Goal: Task Accomplishment & Management: Complete application form

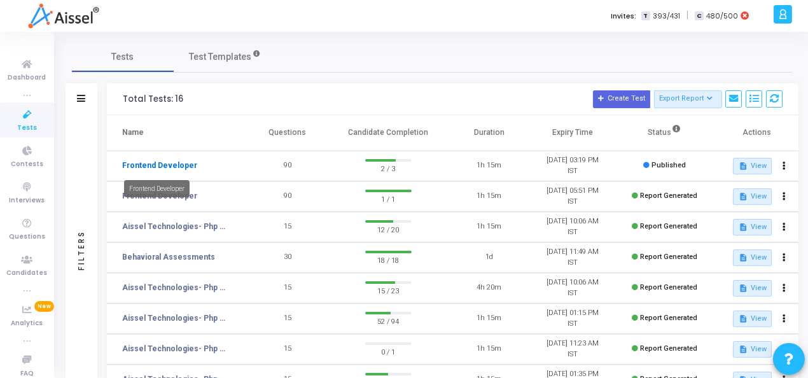
click at [163, 165] on link "Frontend Developer" at bounding box center [159, 165] width 75 height 11
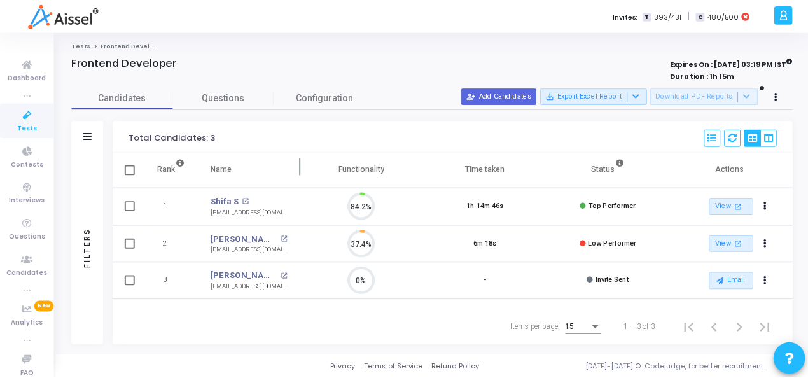
scroll to position [27, 32]
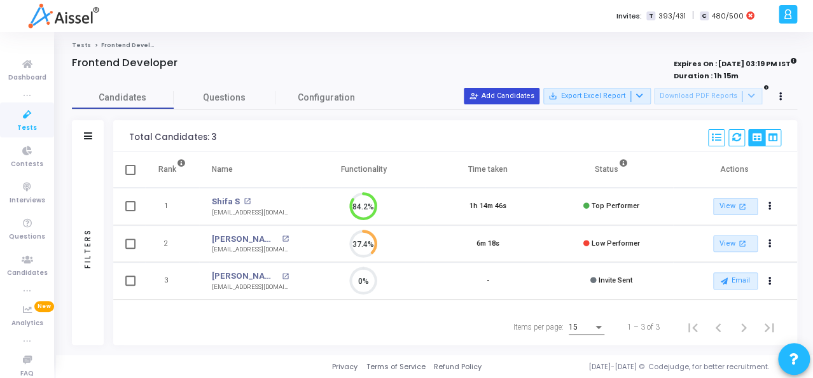
click at [518, 99] on button "person_add_alt Add Candidates" at bounding box center [502, 96] width 76 height 17
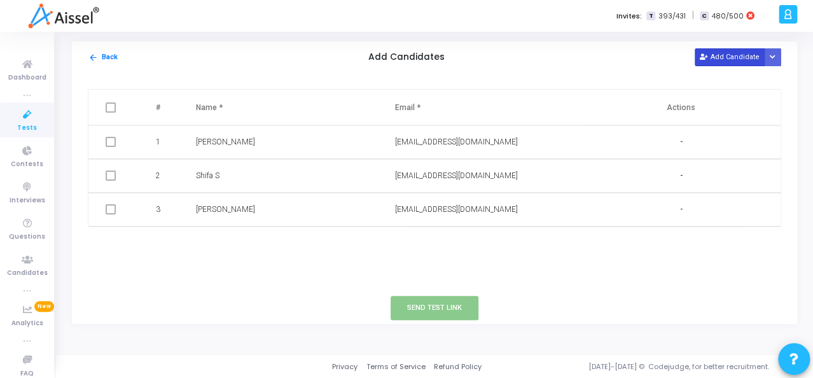
click at [702, 53] on button "Add Candidate" at bounding box center [730, 56] width 70 height 17
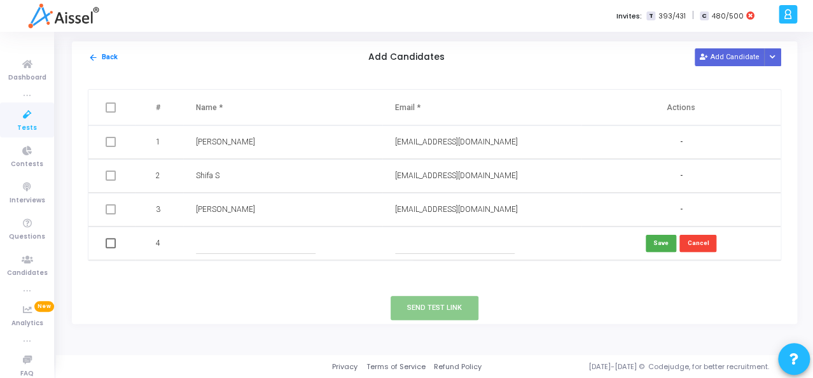
click at [214, 244] on input "text" at bounding box center [256, 243] width 120 height 21
click at [413, 248] on input "text" at bounding box center [455, 243] width 120 height 21
paste input "[EMAIL_ADDRESS][DOMAIN_NAME]"
type input "[EMAIL_ADDRESS][DOMAIN_NAME]"
click at [230, 235] on input "text" at bounding box center [256, 243] width 120 height 21
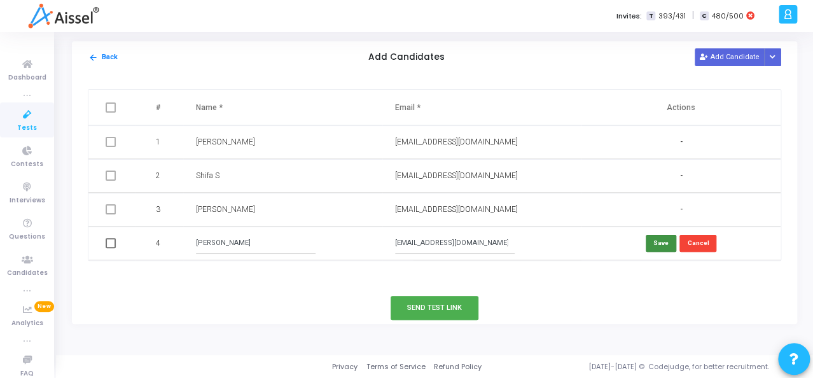
type input "[PERSON_NAME]"
click at [660, 249] on button "Save" at bounding box center [661, 243] width 31 height 17
click at [111, 244] on span at bounding box center [111, 243] width 10 height 10
click at [111, 248] on input "checkbox" at bounding box center [110, 248] width 1 height 1
checkbox input "true"
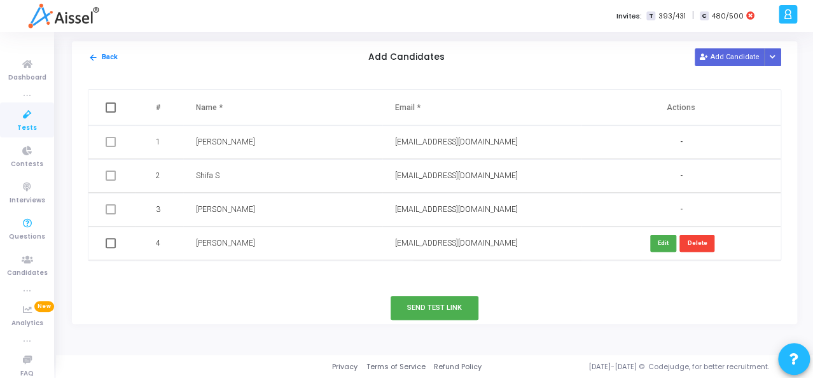
checkbox input "true"
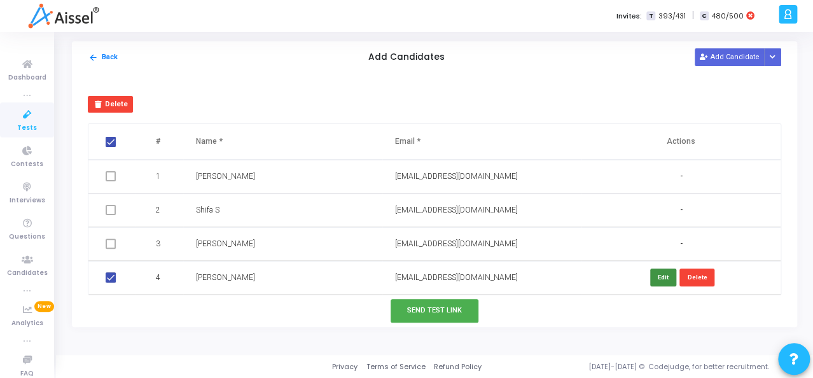
click at [661, 278] on button "Edit" at bounding box center [663, 276] width 26 height 17
click at [250, 277] on input "[PERSON_NAME]" at bounding box center [256, 277] width 120 height 21
type input "[PERSON_NAME] S"
click at [436, 308] on button "Send Test Link" at bounding box center [435, 311] width 88 height 24
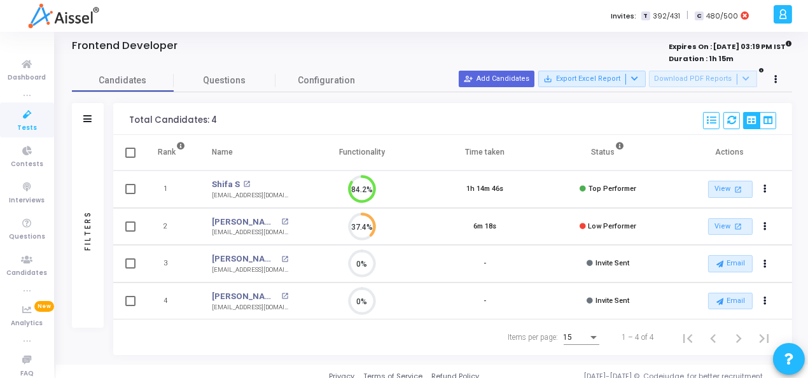
scroll to position [27, 0]
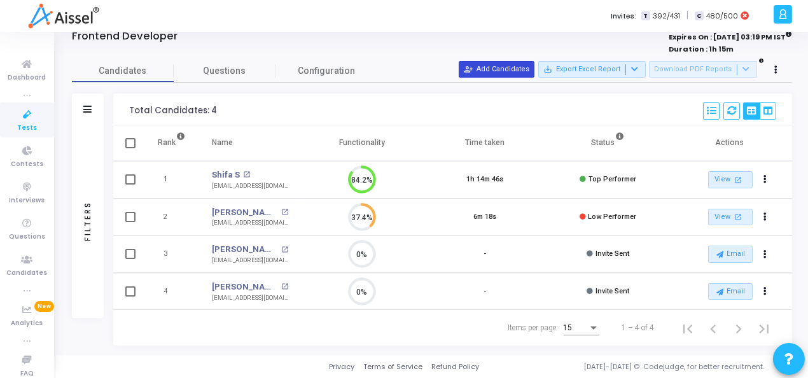
click at [520, 69] on button "person_add_alt Add Candidates" at bounding box center [497, 69] width 76 height 17
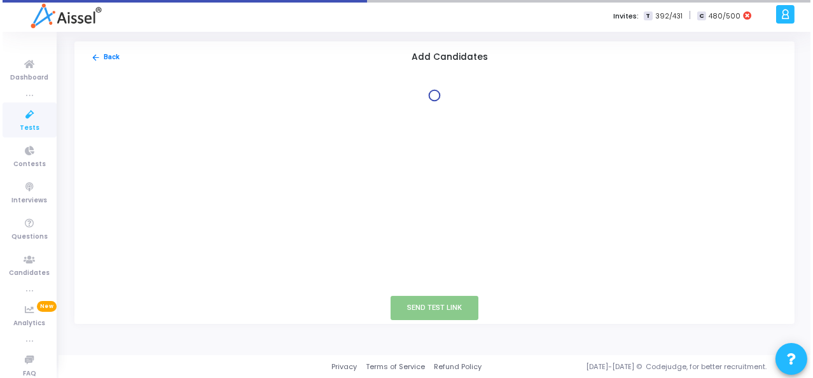
scroll to position [0, 0]
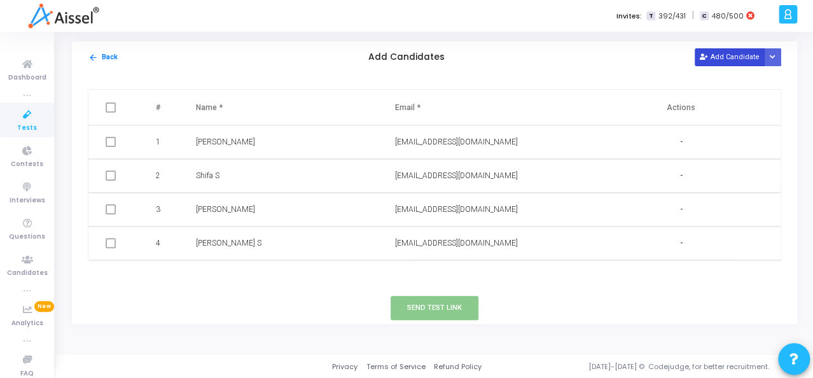
click at [738, 55] on button "Add Candidate" at bounding box center [730, 56] width 70 height 17
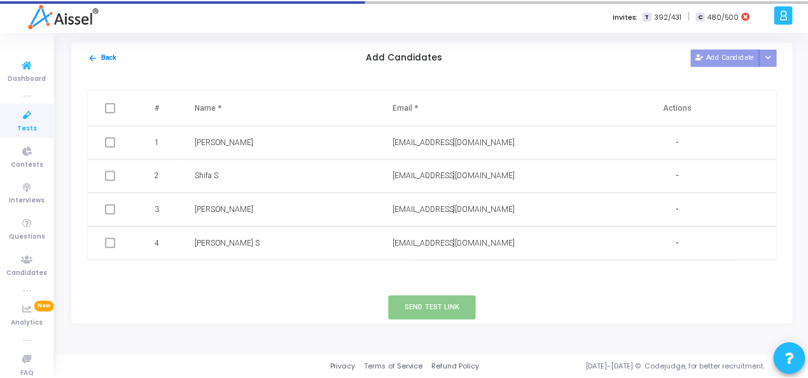
scroll to position [2, 0]
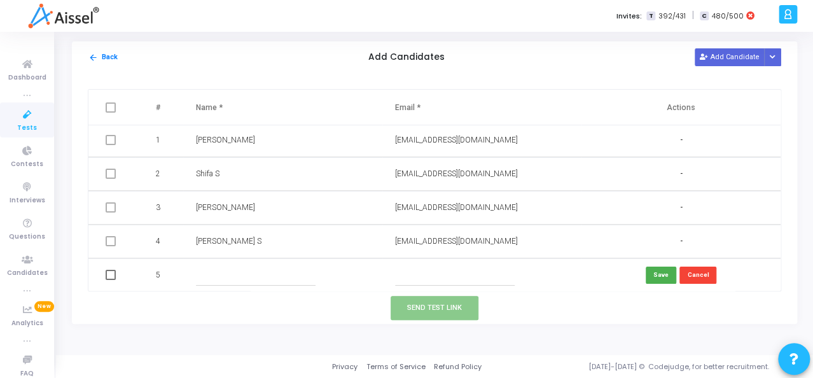
click at [198, 278] on input "text" at bounding box center [256, 275] width 120 height 21
drag, startPoint x: 198, startPoint y: 278, endPoint x: 189, endPoint y: 292, distance: 16.6
click at [189, 292] on div "arrow_back Back Add Candidates Add Candidate Upload Candidate List # Name * Ema…" at bounding box center [434, 182] width 725 height 282
click at [205, 267] on input "text" at bounding box center [256, 275] width 120 height 21
paste input "It was nice talking to you Attached you will find the Job Description for the S…"
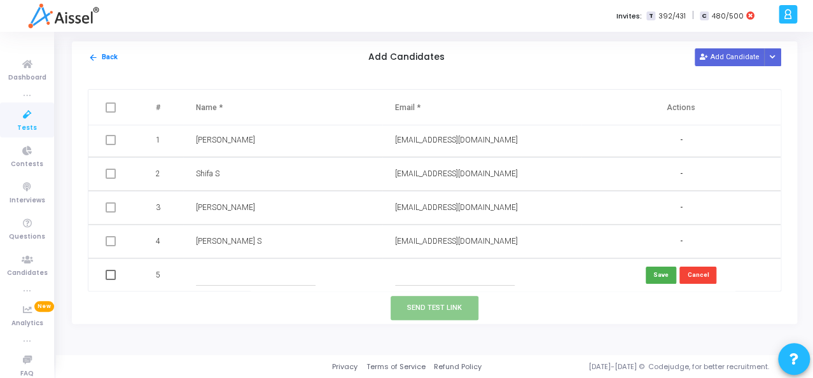
type input "It was nice talking to you Attached you will find the Job Description for the S…"
paste input "rmn81058gmailcom"
type input "rmn81058gmailcom"
click at [419, 278] on input "text" at bounding box center [455, 275] width 120 height 21
paste input "[EMAIL_ADDRESS][DOMAIN_NAME]"
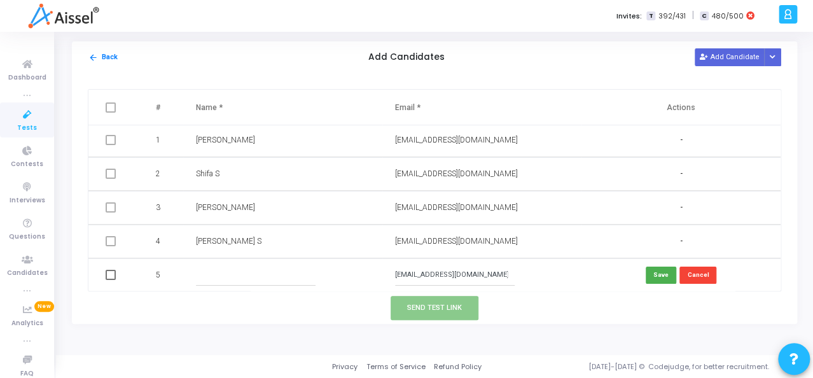
type input "[EMAIL_ADDRESS][DOMAIN_NAME]"
click at [243, 283] on input "text" at bounding box center [256, 275] width 120 height 21
click at [245, 279] on input "Raju" at bounding box center [256, 275] width 120 height 21
type input "Raju N"
click at [657, 276] on button "Save" at bounding box center [661, 274] width 31 height 17
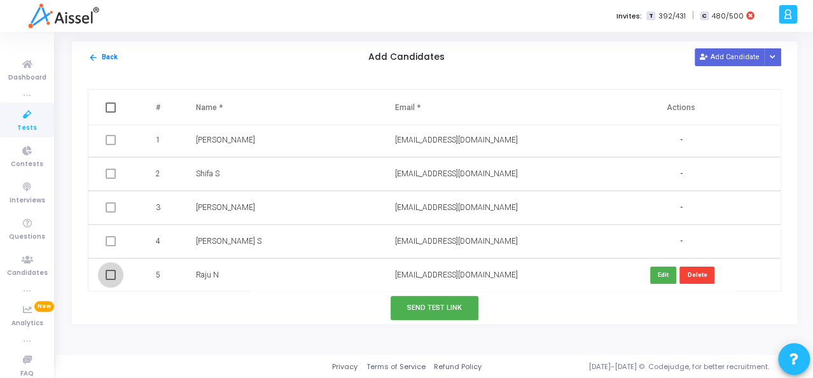
click at [109, 272] on span at bounding box center [111, 275] width 10 height 10
click at [110, 280] on input "checkbox" at bounding box center [110, 280] width 1 height 1
checkbox input "true"
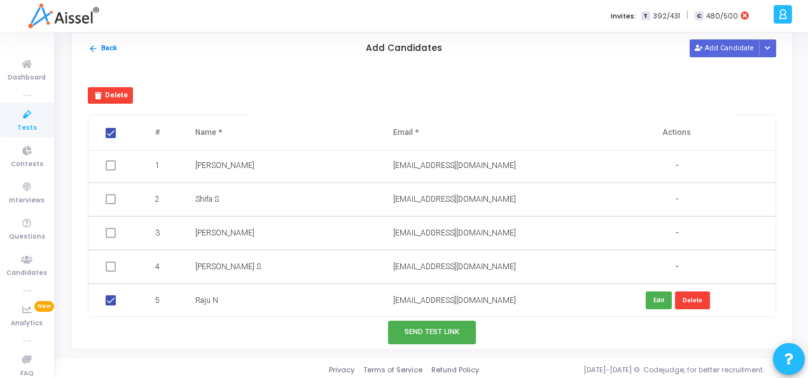
scroll to position [11, 0]
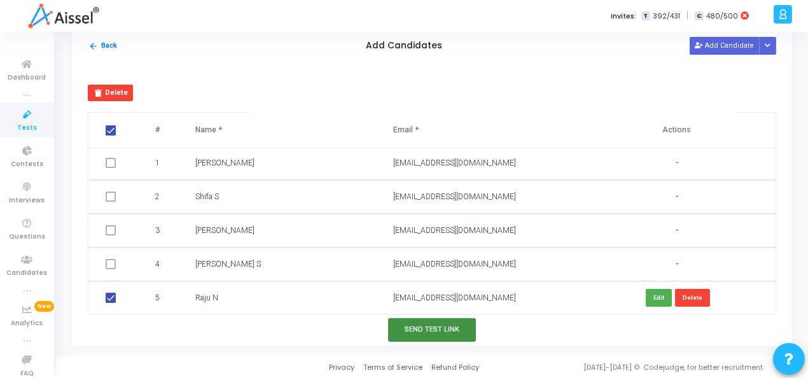
click at [429, 327] on button "Send Test Link" at bounding box center [432, 330] width 88 height 24
click at [433, 331] on button "Send Test Link" at bounding box center [432, 330] width 88 height 24
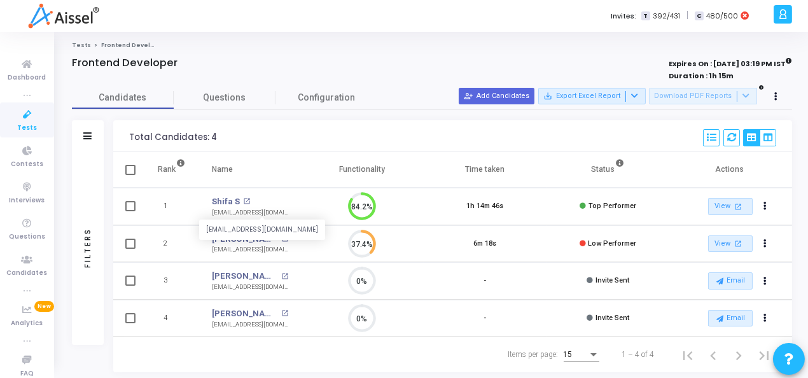
scroll to position [27, 0]
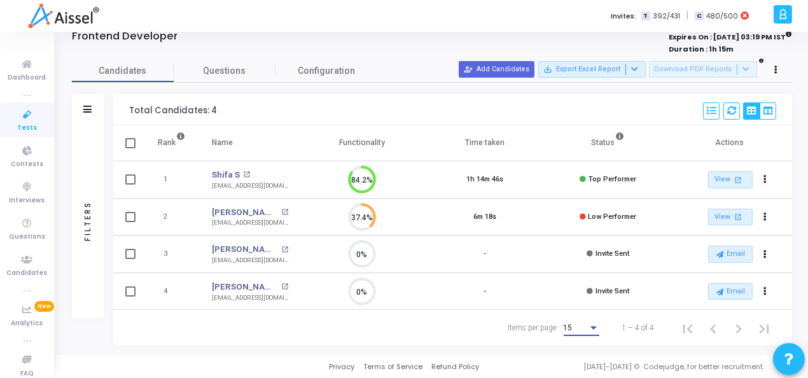
click at [563, 328] on div "Items per page: 15" at bounding box center [554, 327] width 96 height 34
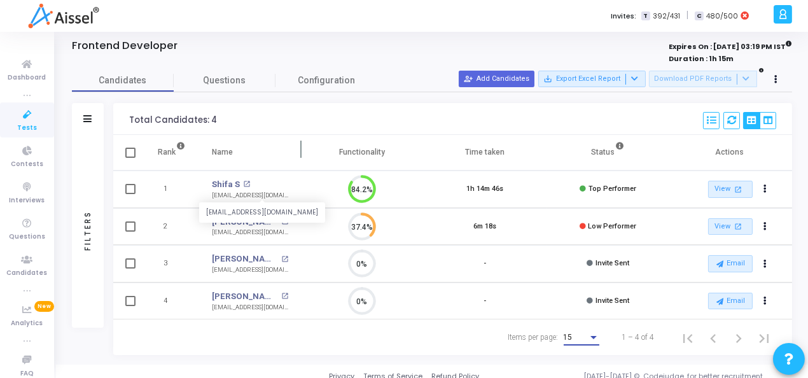
scroll to position [0, 0]
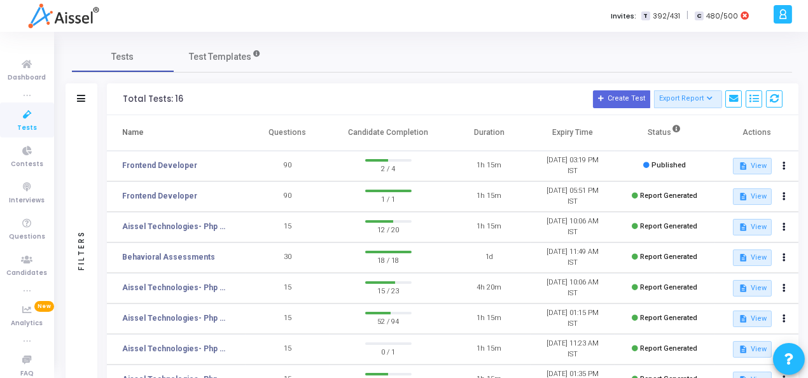
scroll to position [63, 0]
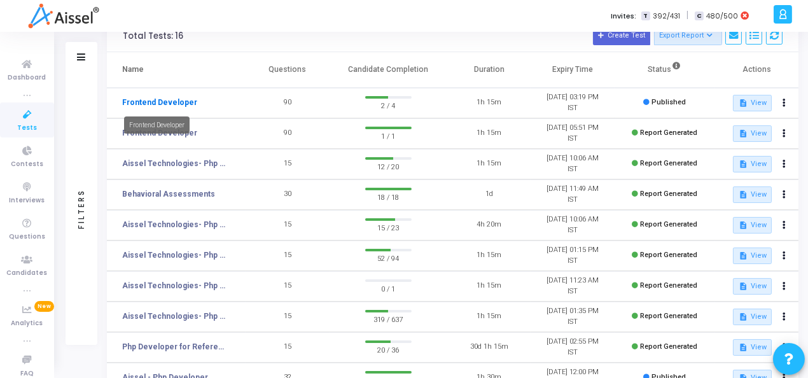
click at [167, 106] on link "Frontend Developer" at bounding box center [159, 102] width 75 height 11
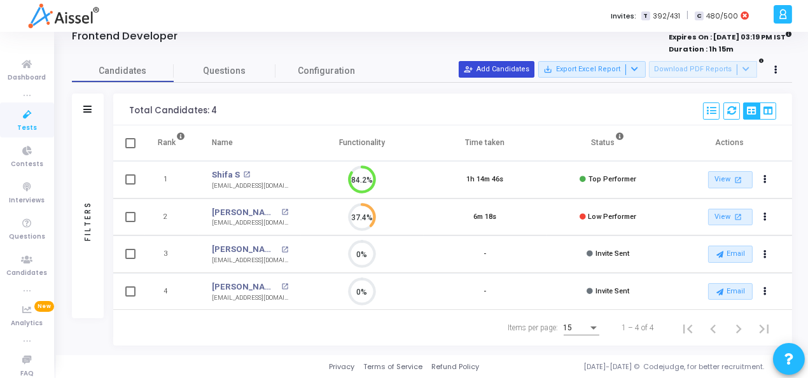
click at [505, 73] on button "person_add_alt Add Candidates" at bounding box center [497, 69] width 76 height 17
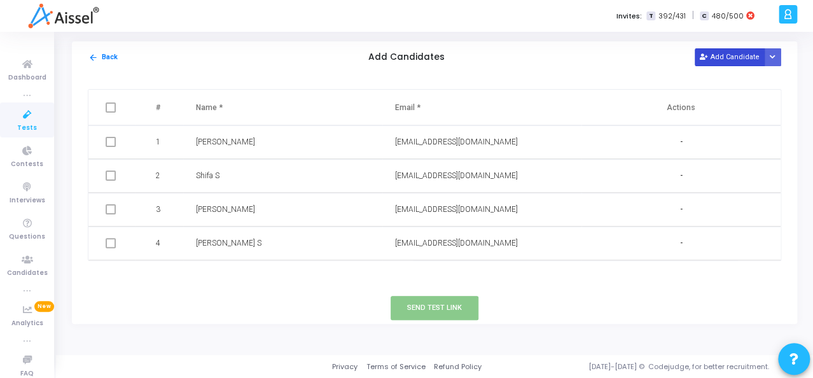
click at [726, 58] on button "Add Candidate" at bounding box center [730, 56] width 70 height 17
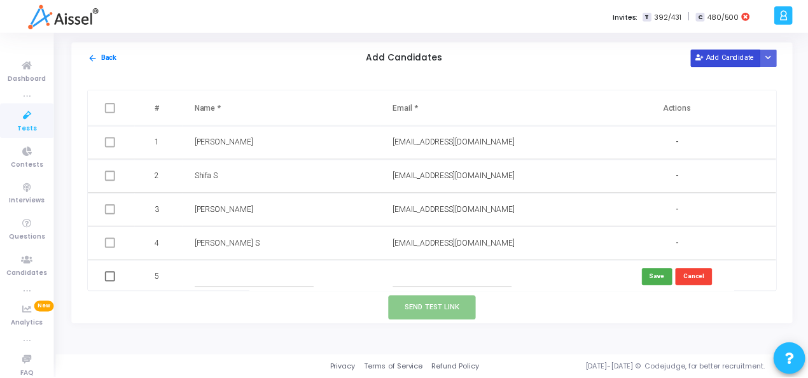
scroll to position [2, 0]
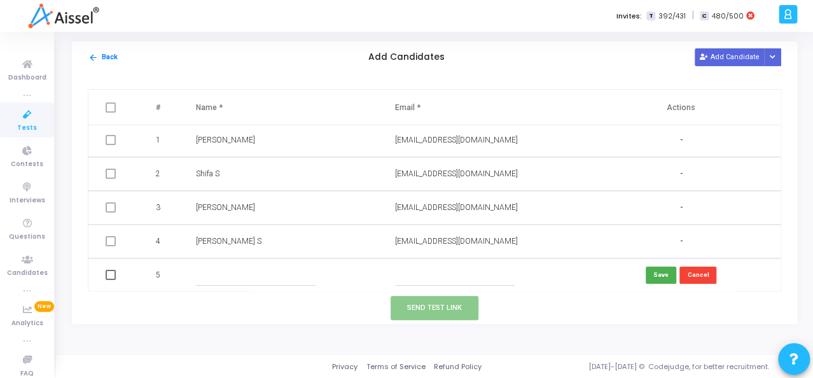
click at [203, 268] on input "text" at bounding box center [256, 275] width 120 height 21
type input "Raju N"
click at [407, 265] on input "text" at bounding box center [455, 275] width 120 height 21
paste input "praveenranatur8892@gmail.com"
type input "praveenranatur8892@gmail.com"
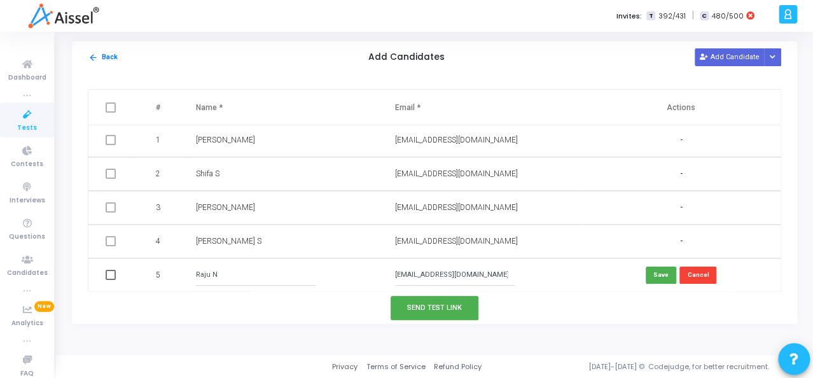
click at [242, 277] on input "Raju N" at bounding box center [256, 275] width 120 height 21
type input "R"
type input "Praveen"
click at [657, 275] on button "Save" at bounding box center [661, 274] width 31 height 17
click at [110, 275] on span at bounding box center [111, 275] width 10 height 10
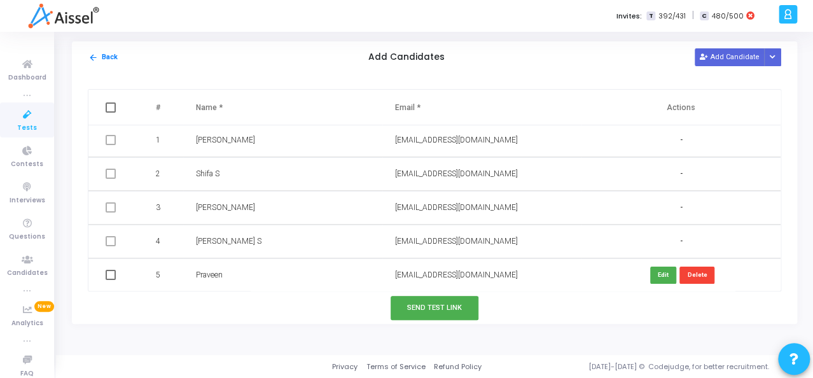
click at [110, 280] on input "checkbox" at bounding box center [110, 280] width 1 height 1
checkbox input "true"
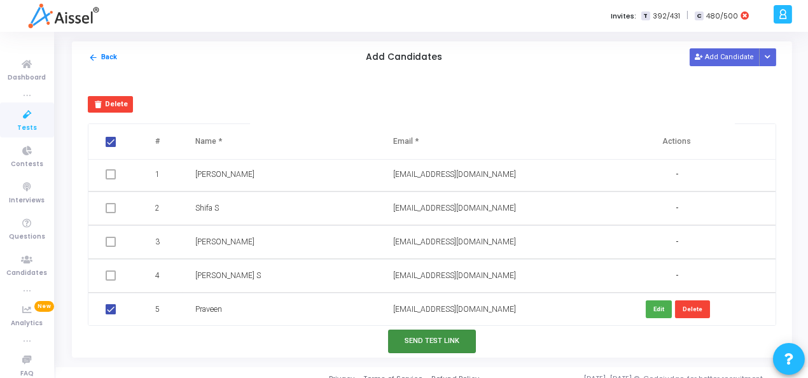
click at [425, 341] on button "Send Test Link" at bounding box center [432, 341] width 88 height 24
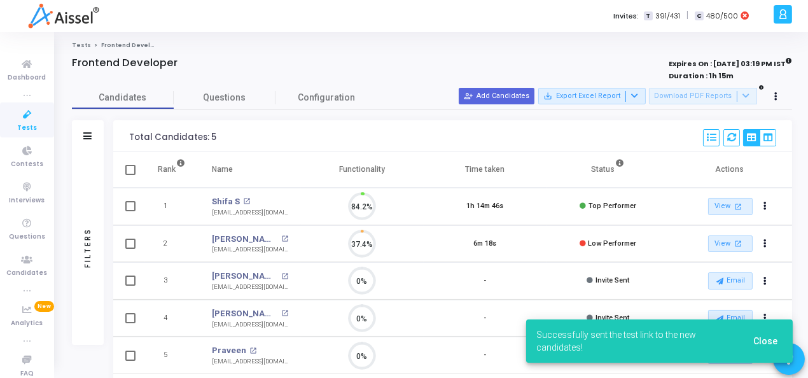
scroll to position [5, 5]
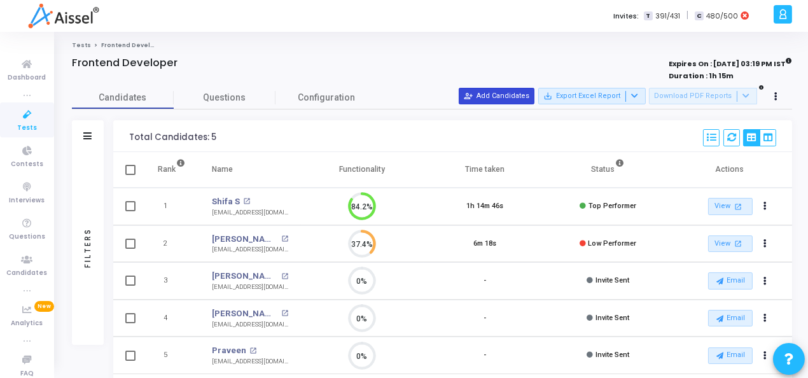
click at [500, 102] on button "person_add_alt Add Candidates" at bounding box center [497, 96] width 76 height 17
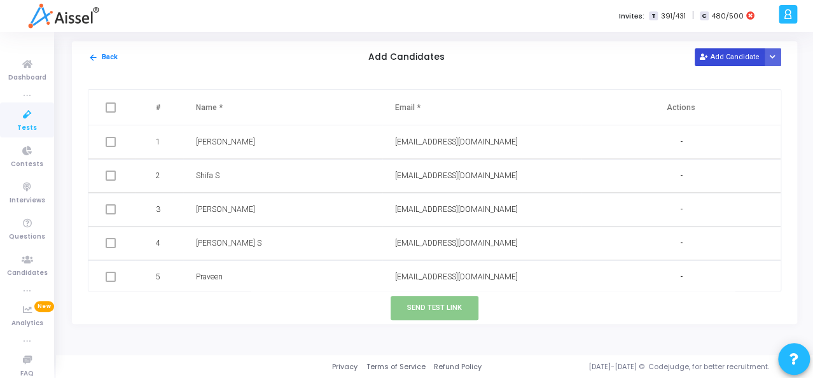
click at [734, 60] on button "Add Candidate" at bounding box center [730, 56] width 70 height 17
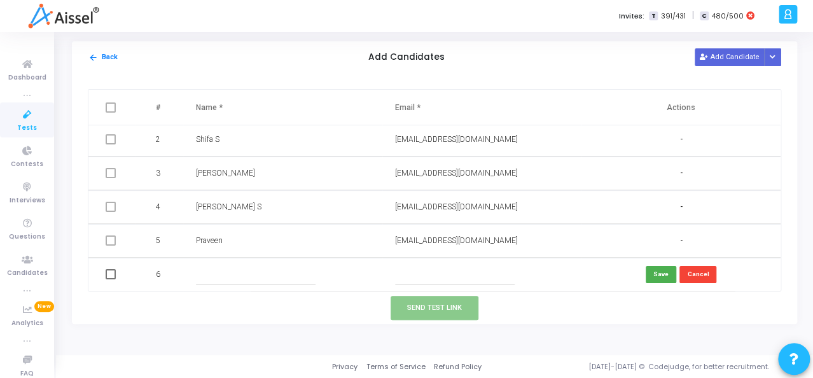
click at [204, 278] on input "text" at bounding box center [256, 274] width 120 height 21
type input "Raju N"
click at [419, 270] on input "text" at bounding box center [455, 274] width 120 height 21
paste input "[EMAIL_ADDRESS][DOMAIN_NAME]"
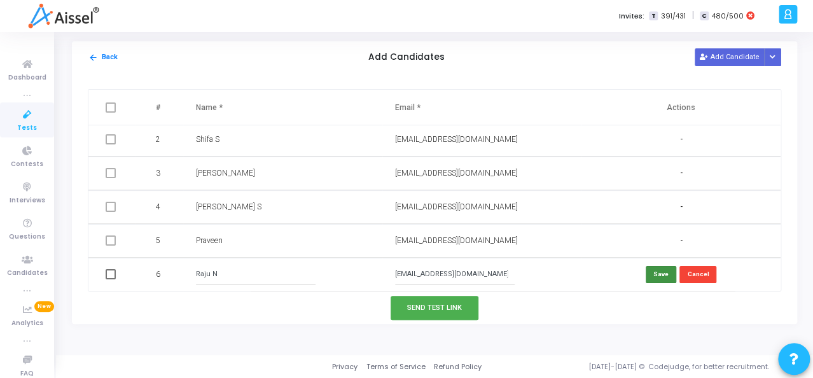
type input "[EMAIL_ADDRESS][DOMAIN_NAME]"
click at [658, 277] on button "Save" at bounding box center [661, 274] width 31 height 17
click at [107, 272] on span at bounding box center [111, 274] width 10 height 10
click at [110, 279] on input "checkbox" at bounding box center [110, 279] width 1 height 1
checkbox input "true"
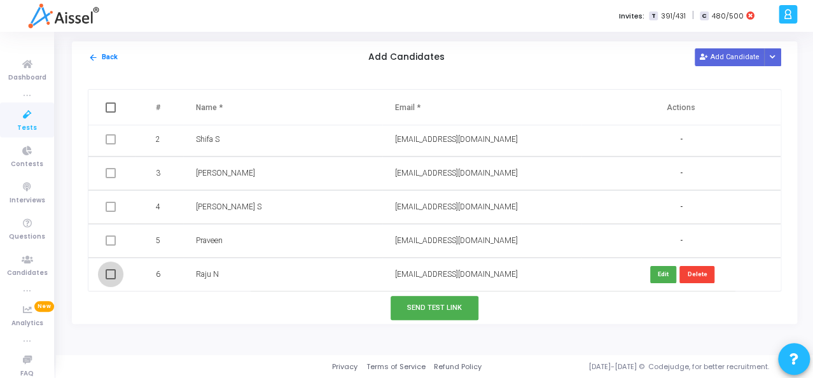
checkbox input "true"
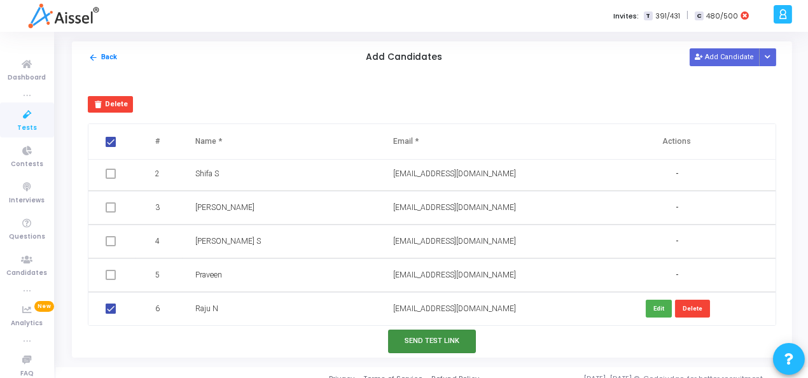
click at [414, 340] on button "Send Test Link" at bounding box center [432, 341] width 88 height 24
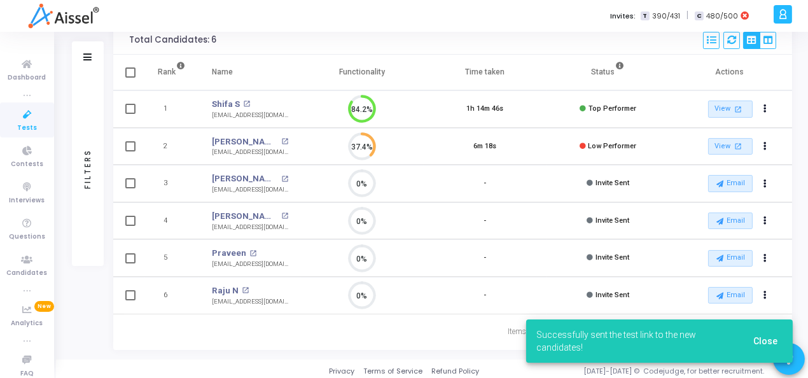
scroll to position [100, 0]
